Goal: Information Seeking & Learning: Learn about a topic

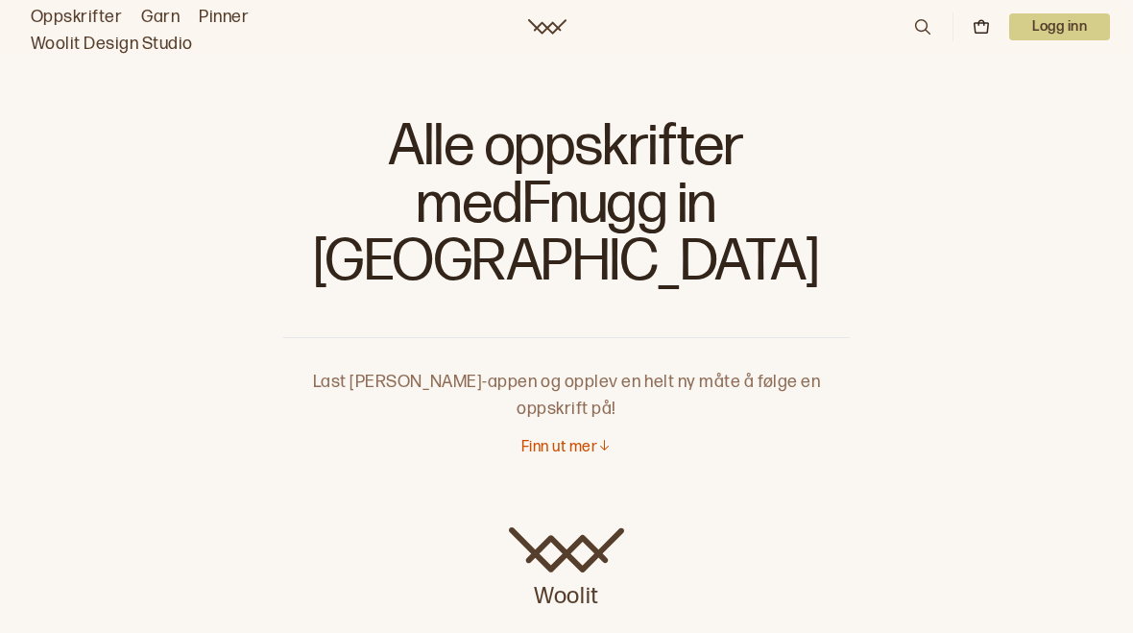
click at [602, 438] on icon at bounding box center [604, 445] width 14 height 14
click at [596, 439] on p "Finn ut mer" at bounding box center [560, 449] width 76 height 20
click at [587, 439] on p "Finn ut mer" at bounding box center [560, 449] width 76 height 20
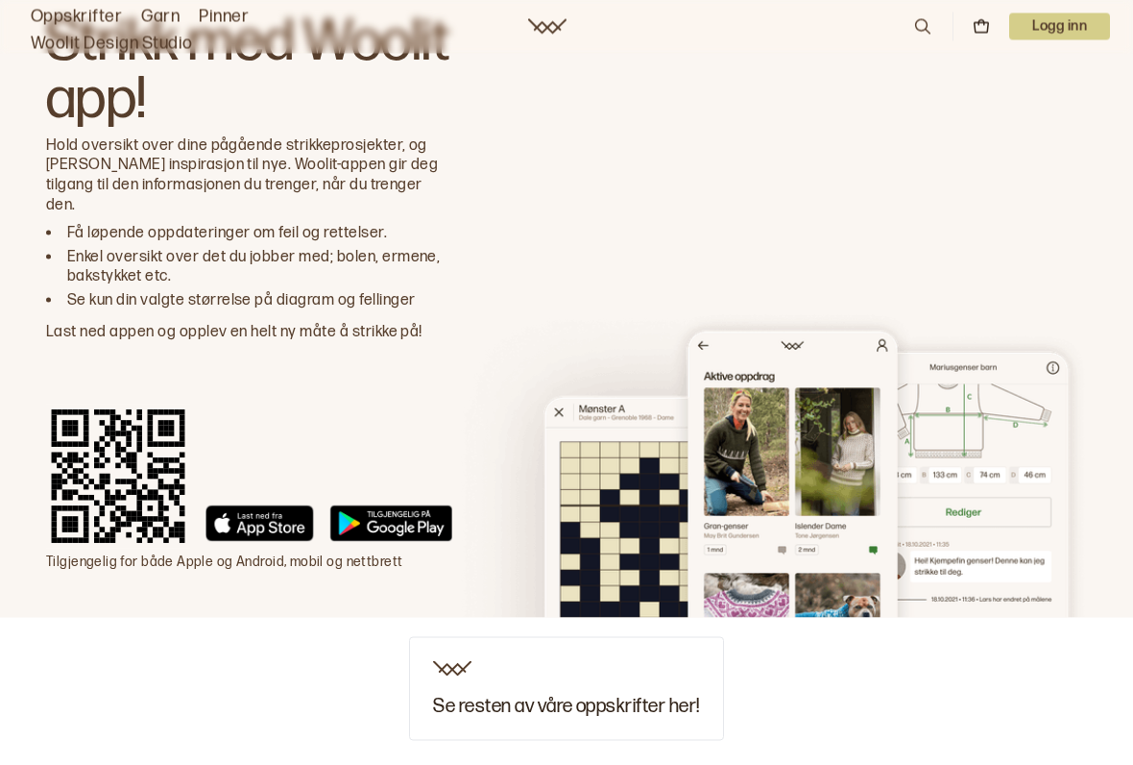
scroll to position [3301, 0]
click at [653, 632] on h3 "Se resten av våre oppskrifter her!" at bounding box center [566, 704] width 266 height 21
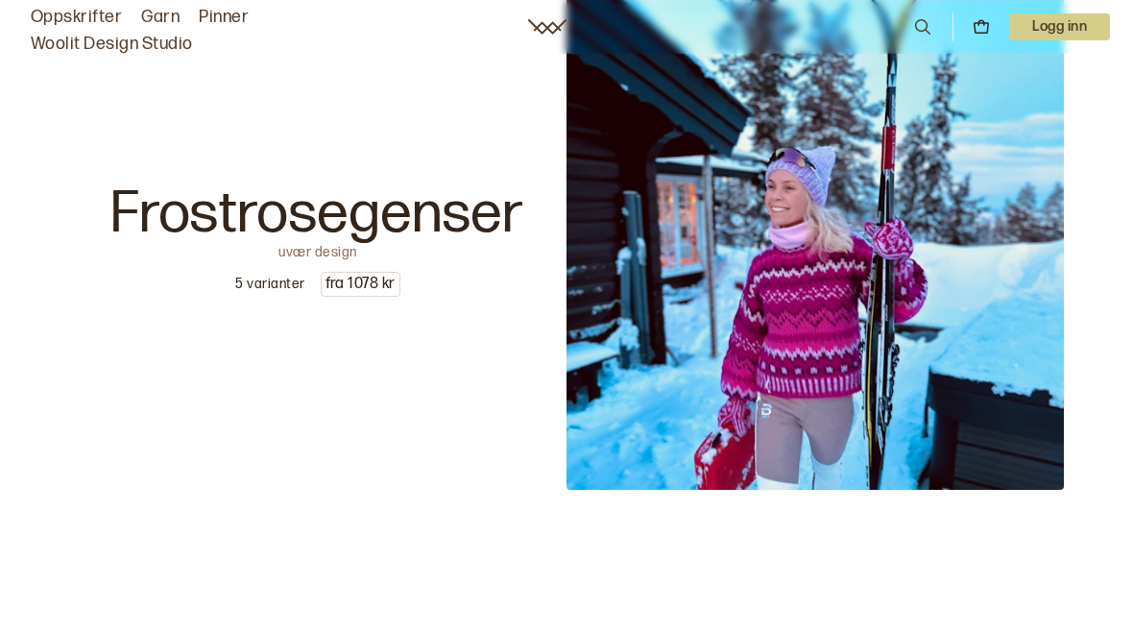
scroll to position [2879, 0]
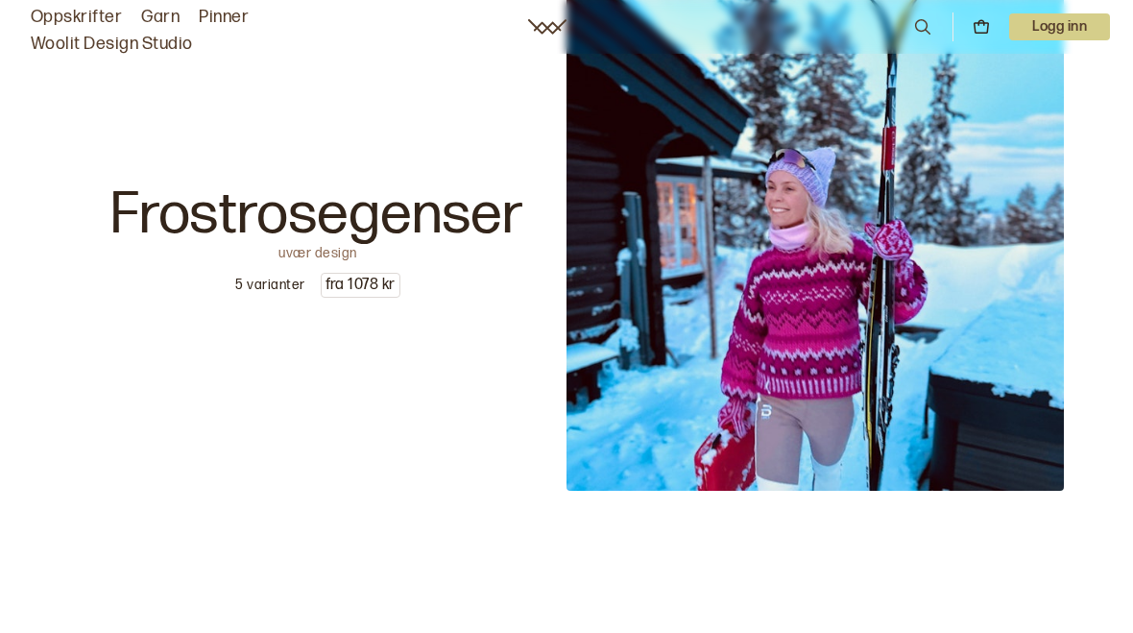
click at [502, 217] on p "Frostrosegenser" at bounding box center [317, 215] width 413 height 58
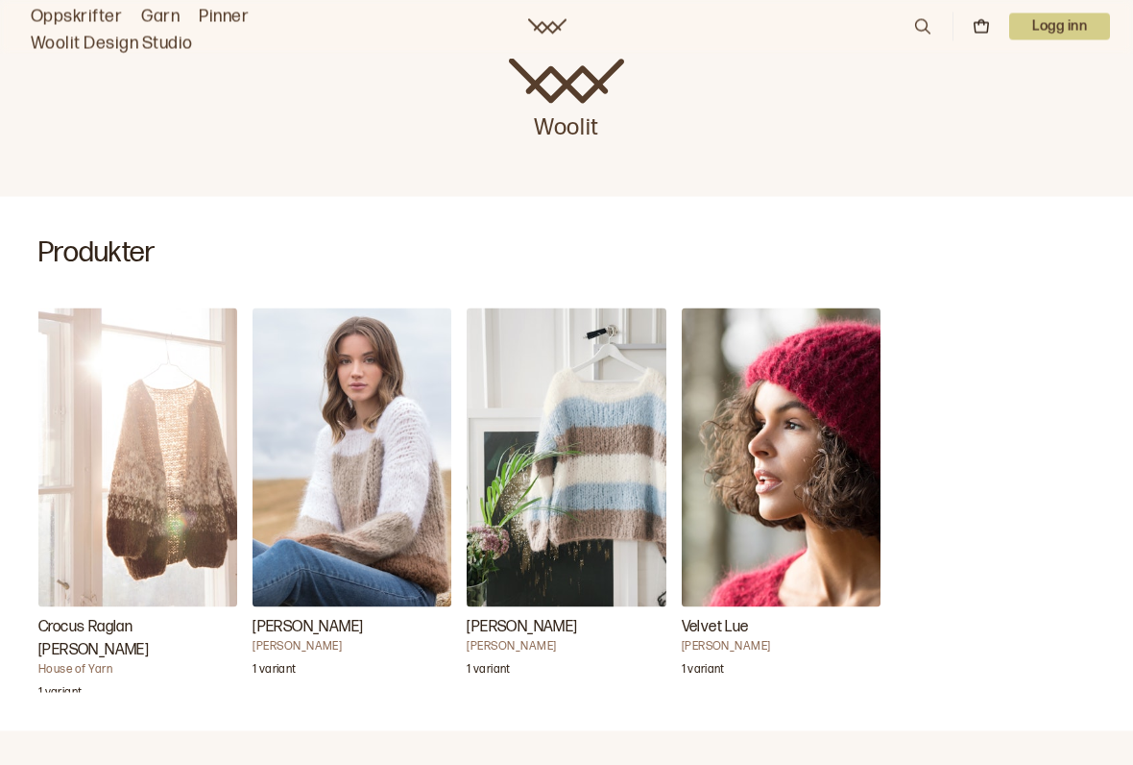
scroll to position [471, 0]
click at [530, 615] on h3 "[PERSON_NAME]" at bounding box center [566, 626] width 199 height 23
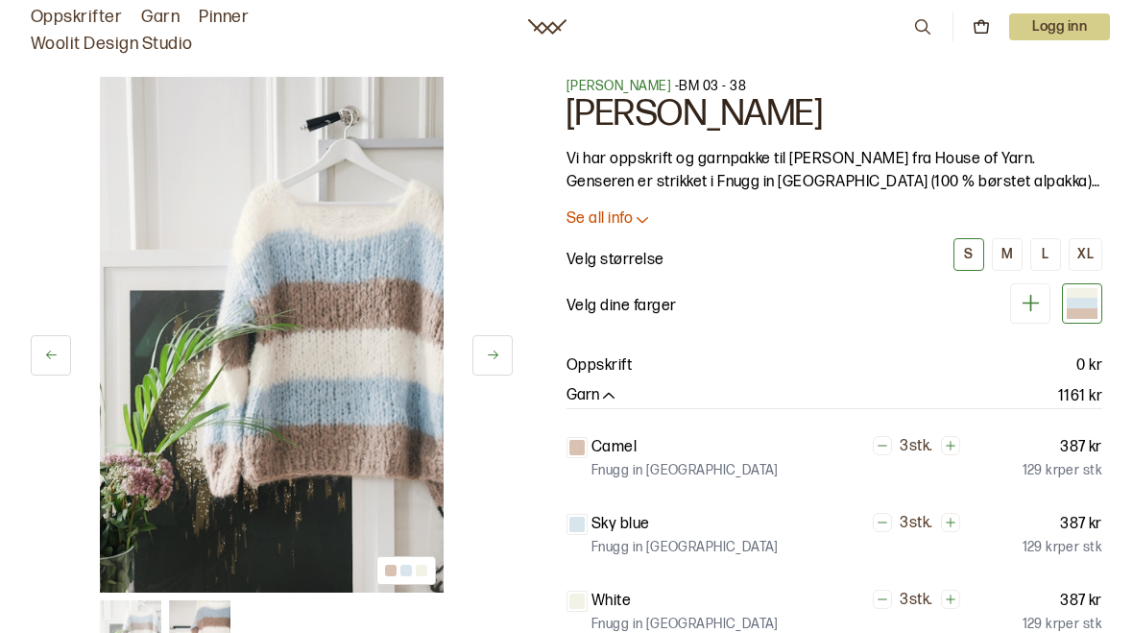
click at [809, 169] on p "Vi har oppskrift og garnpakke til Kari Genser fra House of Yarn. Genseren er st…" at bounding box center [835, 171] width 536 height 46
click at [610, 226] on p "Se all info" at bounding box center [600, 219] width 66 height 20
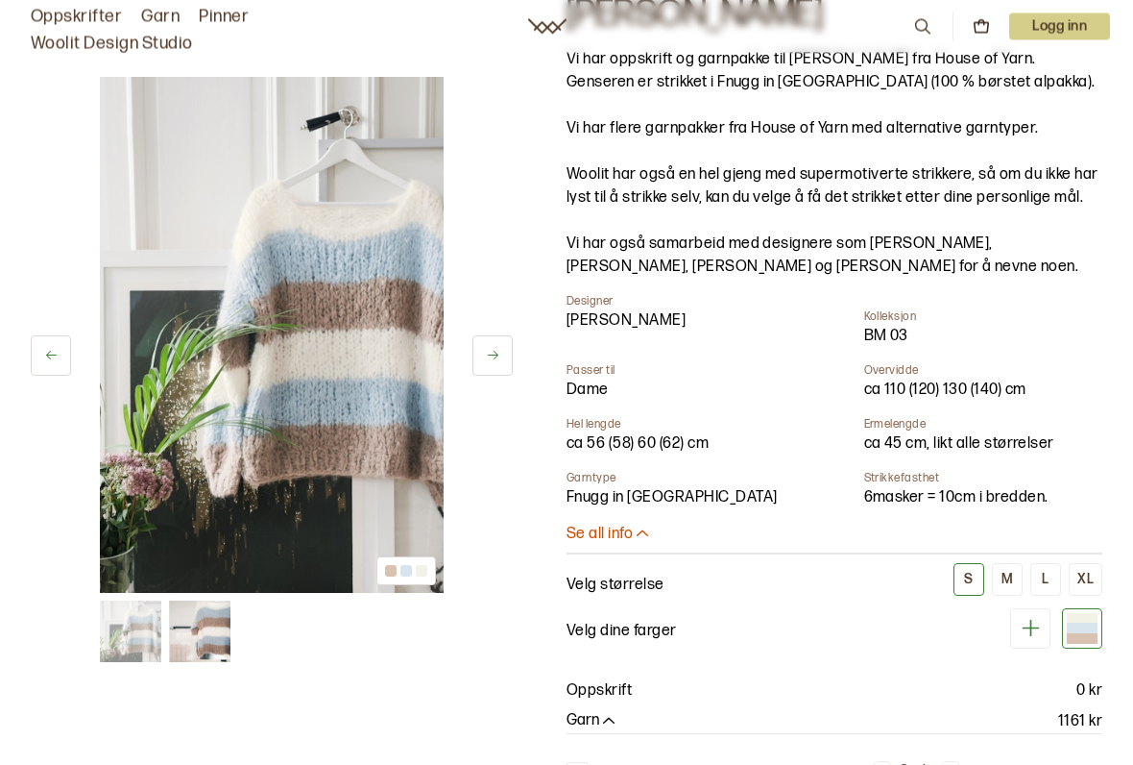
scroll to position [100, 0]
click at [656, 540] on button "Se all info" at bounding box center [835, 534] width 536 height 20
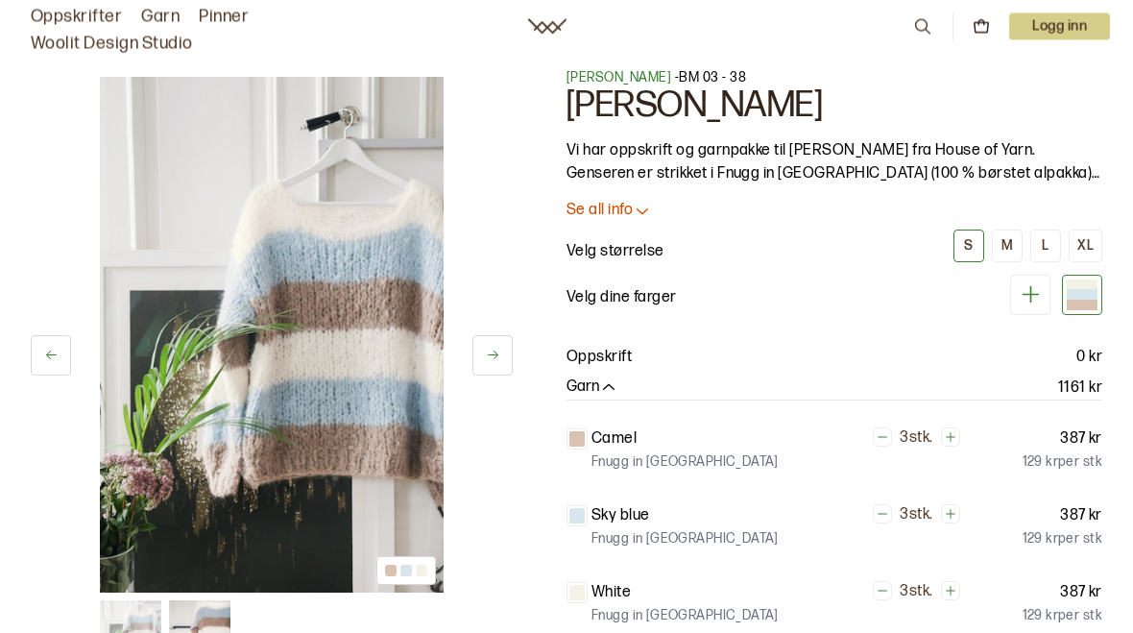
scroll to position [0, 0]
